Goal: Check status

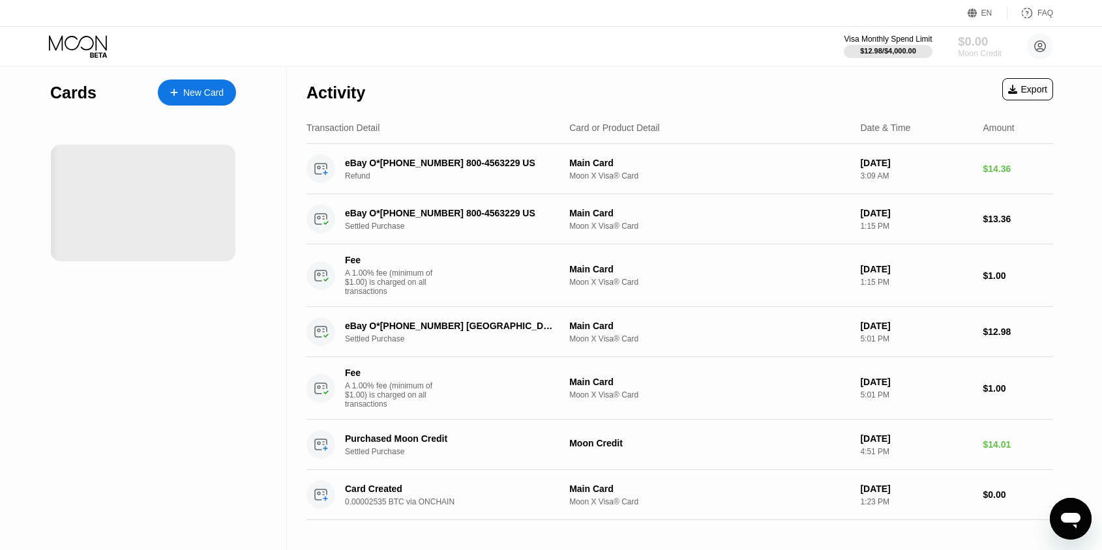
click at [964, 51] on div "Moon Credit" at bounding box center [980, 53] width 44 height 9
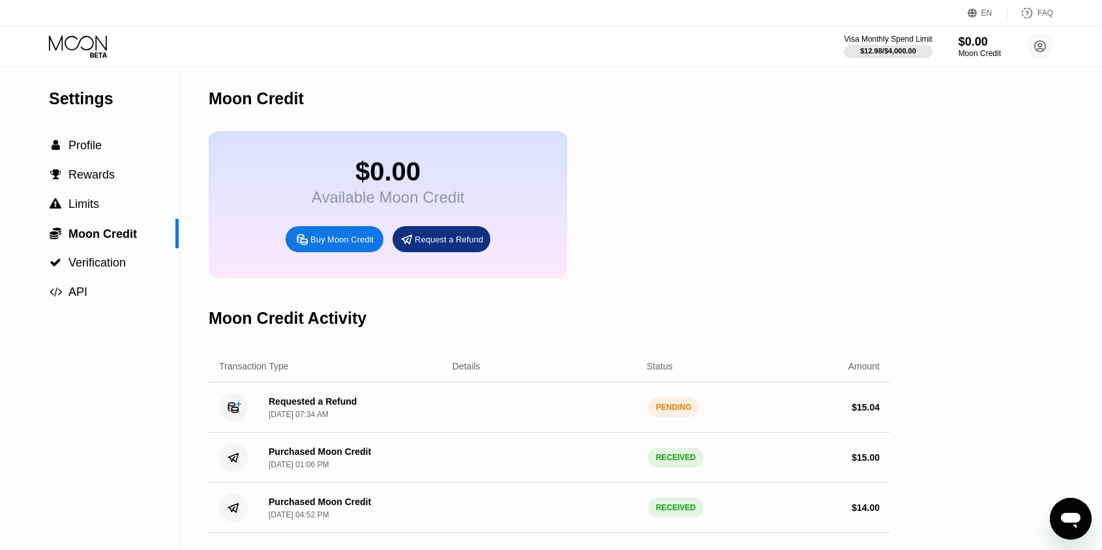
click at [298, 405] on div "Requested a Refund" at bounding box center [313, 401] width 88 height 10
click at [321, 402] on div "Requested a Refund" at bounding box center [313, 401] width 88 height 10
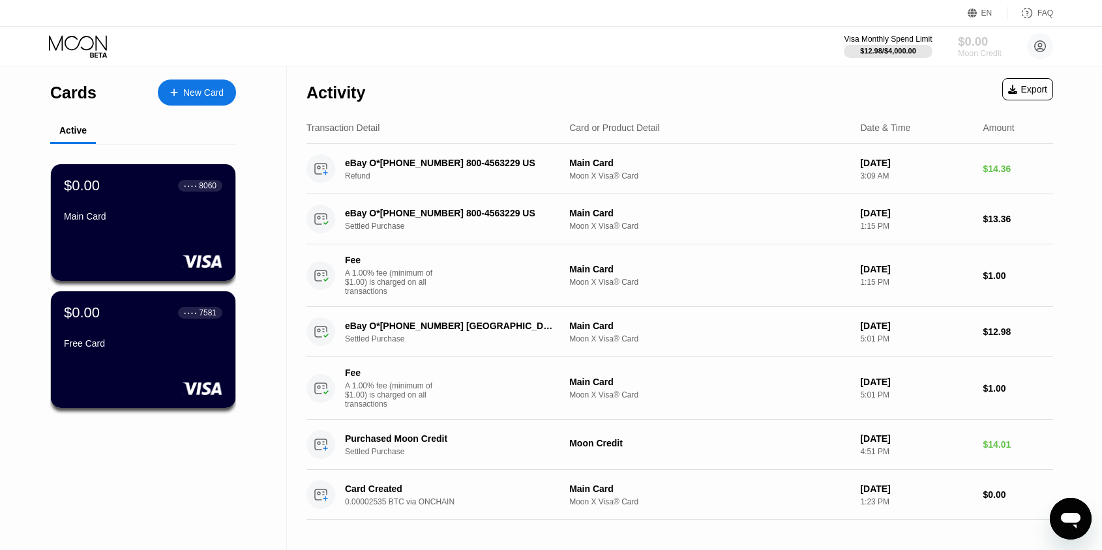
click at [982, 44] on div "$0.00" at bounding box center [980, 42] width 44 height 14
